Goal: Browse casually

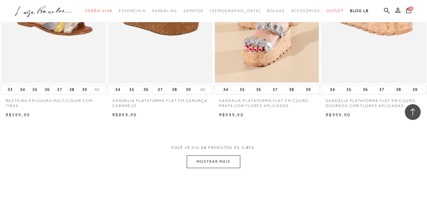
scroll to position [1121, 0]
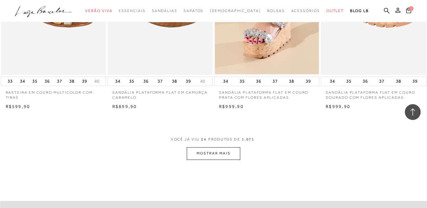
click at [213, 153] on button "MOSTRAR MAIS" at bounding box center [213, 153] width 53 height 12
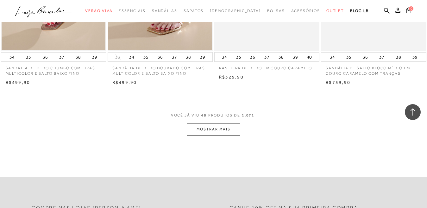
scroll to position [2342, 0]
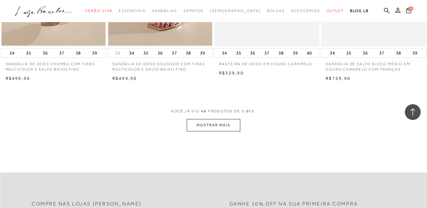
click at [202, 123] on button "MOSTRAR MAIS" at bounding box center [213, 125] width 53 height 12
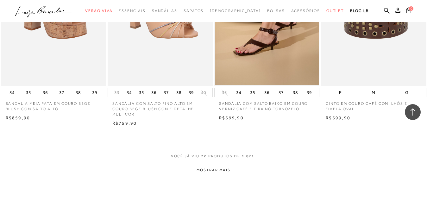
scroll to position [3513, 0]
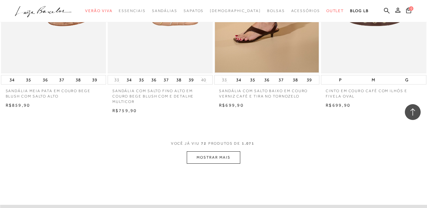
click at [221, 154] on button "MOSTRAR MAIS" at bounding box center [213, 157] width 53 height 12
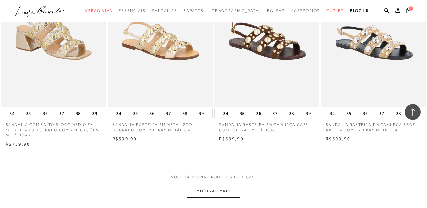
scroll to position [4718, 0]
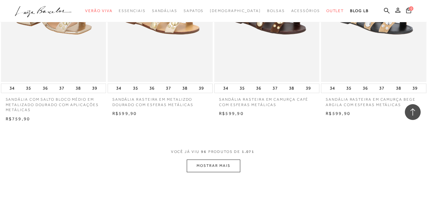
click at [195, 163] on button "MOSTRAR MAIS" at bounding box center [213, 165] width 53 height 12
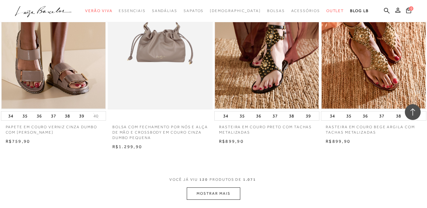
scroll to position [5944, 0]
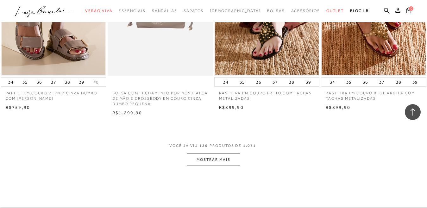
click at [216, 160] on button "MOSTRAR MAIS" at bounding box center [213, 159] width 53 height 12
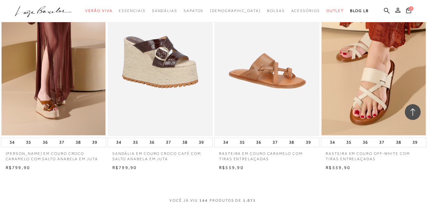
scroll to position [7135, 0]
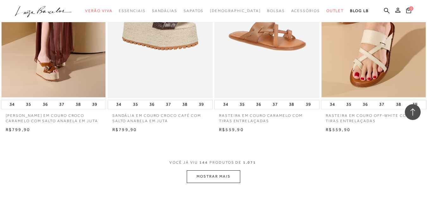
click at [229, 178] on button "MOSTRAR MAIS" at bounding box center [213, 176] width 53 height 12
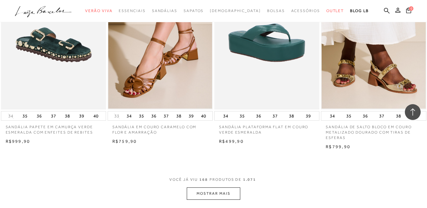
scroll to position [8383, 0]
